Goal: Navigation & Orientation: Go to known website

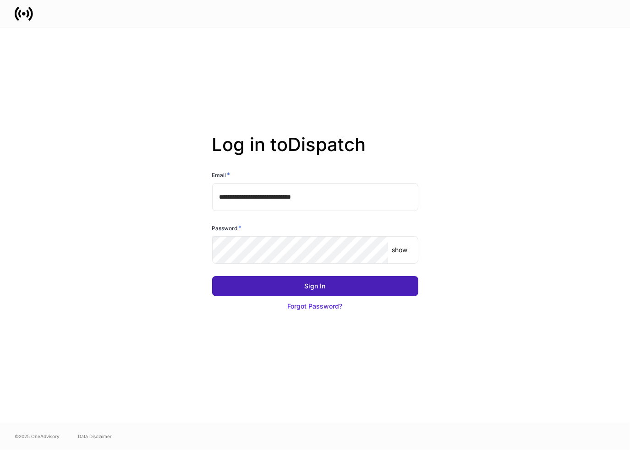
click at [304, 295] on button "Sign In" at bounding box center [315, 286] width 206 height 20
